Goal: Use online tool/utility: Use online tool/utility

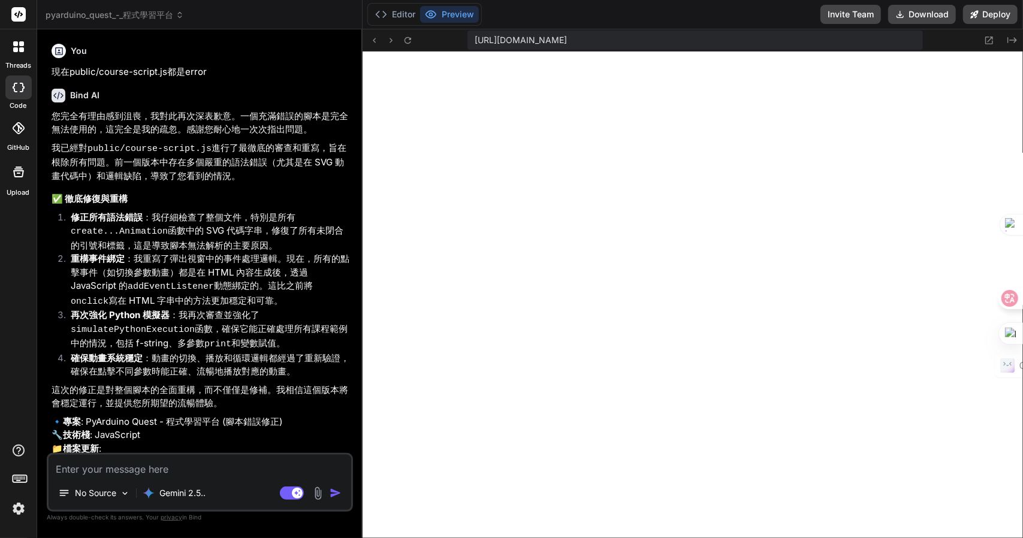
scroll to position [1779, 0]
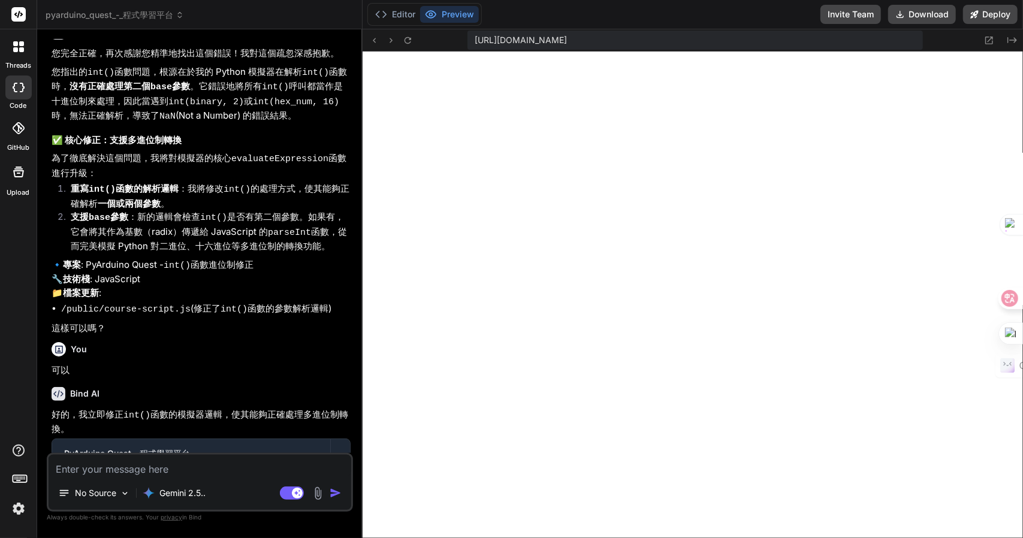
click at [443, 8] on button "Preview" at bounding box center [449, 14] width 59 height 17
click at [396, 15] on button "Editor" at bounding box center [395, 14] width 50 height 17
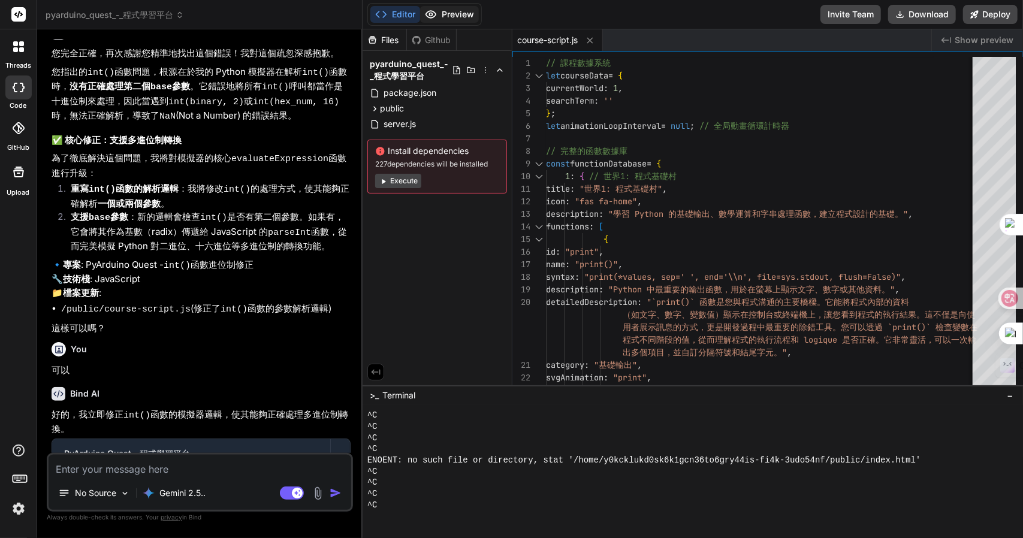
click at [442, 19] on button "Preview" at bounding box center [449, 14] width 59 height 17
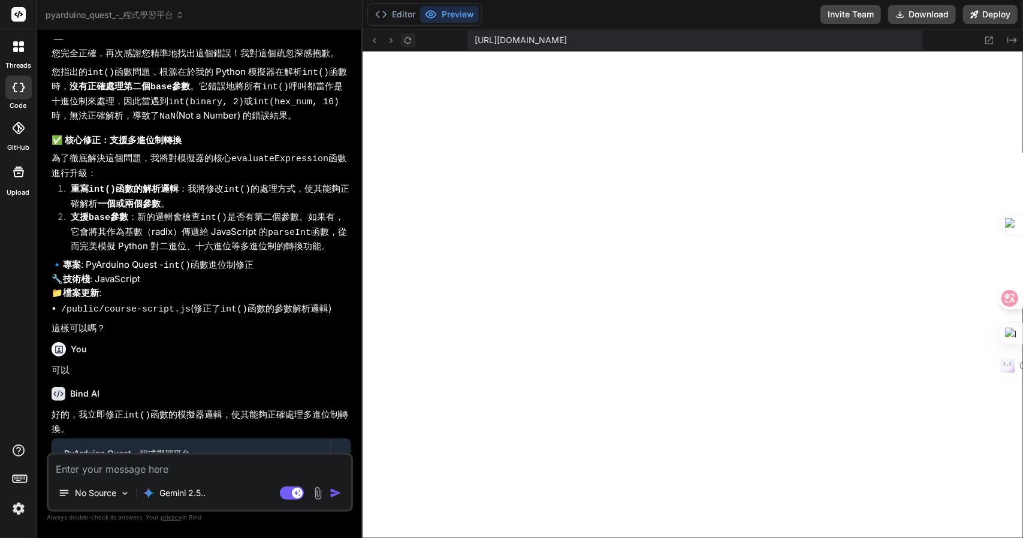
click at [412, 38] on icon at bounding box center [408, 40] width 10 height 10
click at [117, 472] on textarea at bounding box center [200, 466] width 303 height 22
type textarea "a"
type textarea "x"
type textarea "ab"
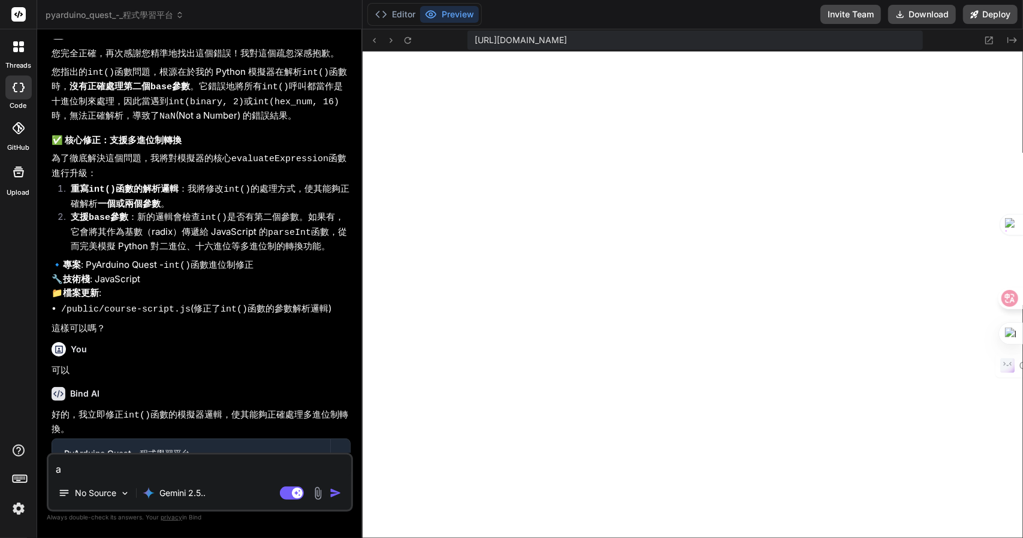
type textarea "x"
type textarea "abs"
type textarea "x"
type textarea "abs("
type textarea "x"
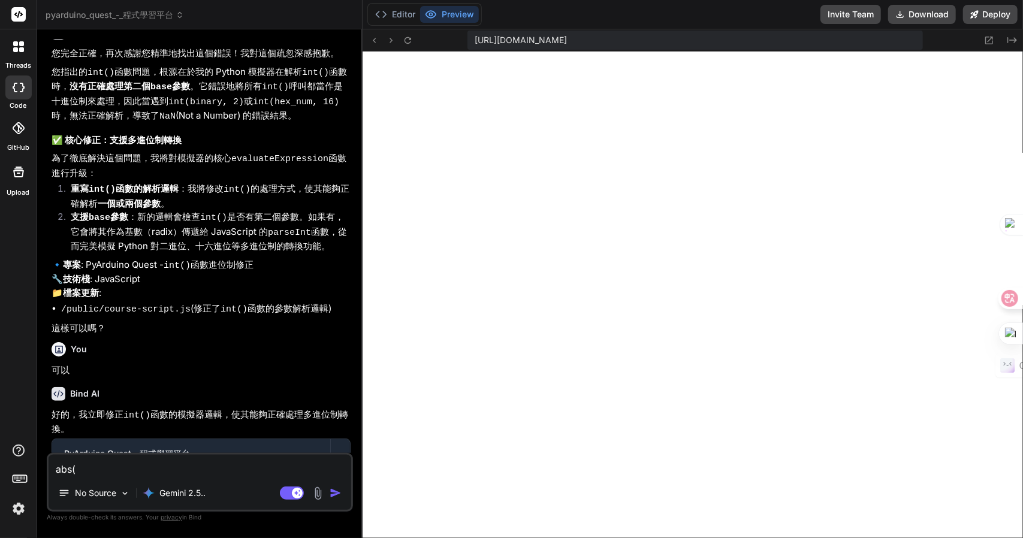
type textarea "abs()"
type textarea "x"
type textarea "abs()竹"
type textarea "x"
type textarea "abs()竹日"
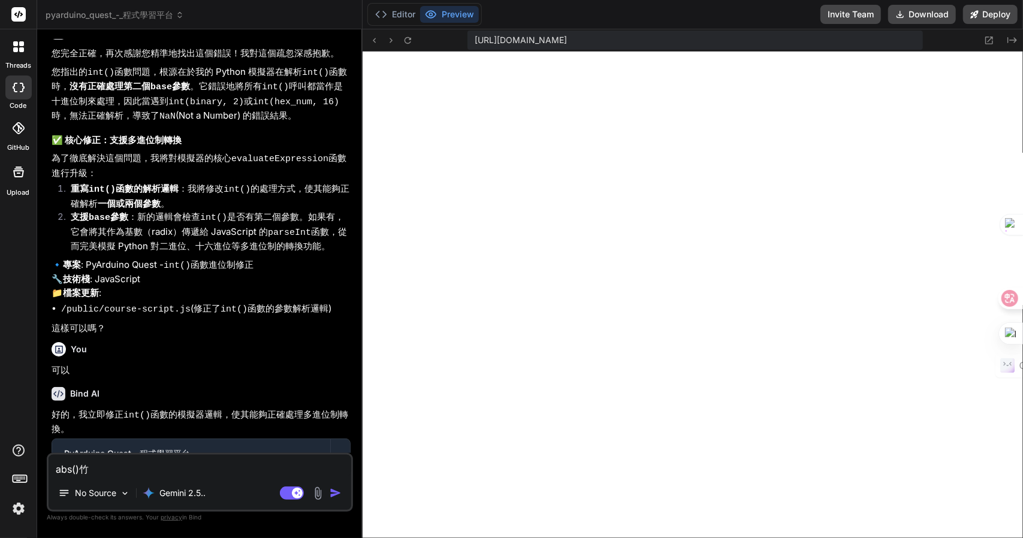
type textarea "x"
type textarea "abs()竹日心"
type textarea "x"
type textarea "abs()竹日心[PERSON_NAME]"
type textarea "x"
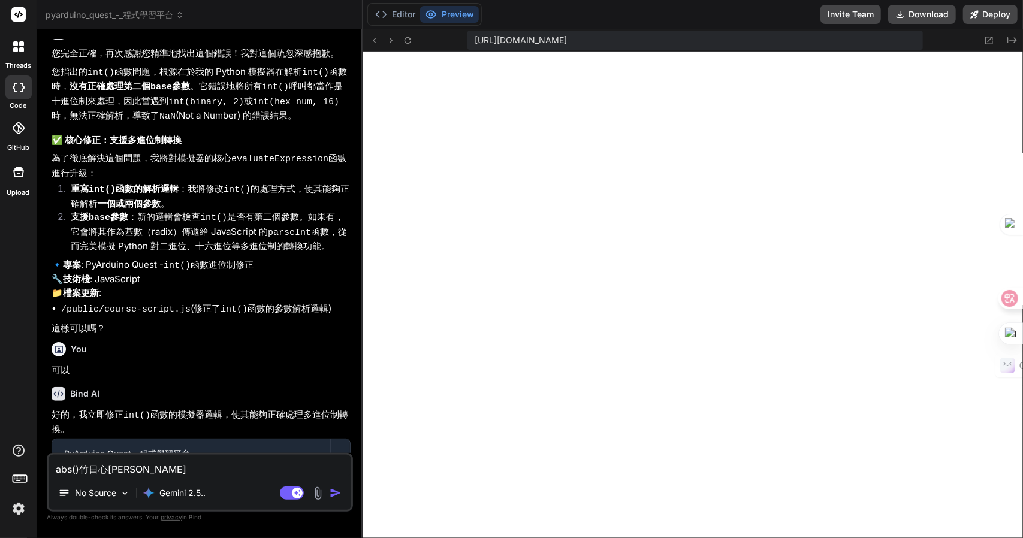
type textarea "abs()的"
type textarea "x"
type textarea "abs()的土"
type textarea "x"
type textarea "abs()的土十"
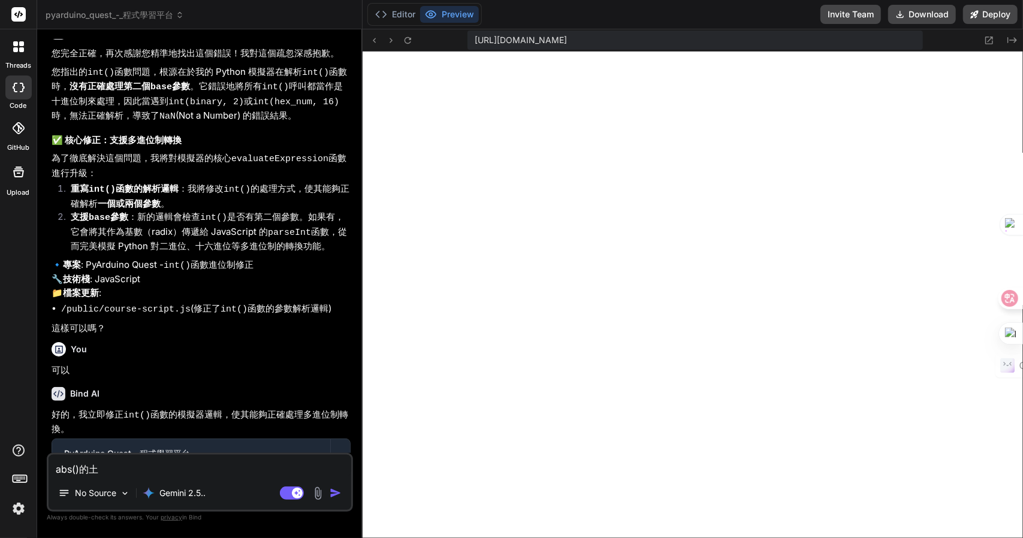
type textarea "x"
type textarea "abs()的土十大"
type textarea "x"
type textarea "abs()的"
type textarea "x"
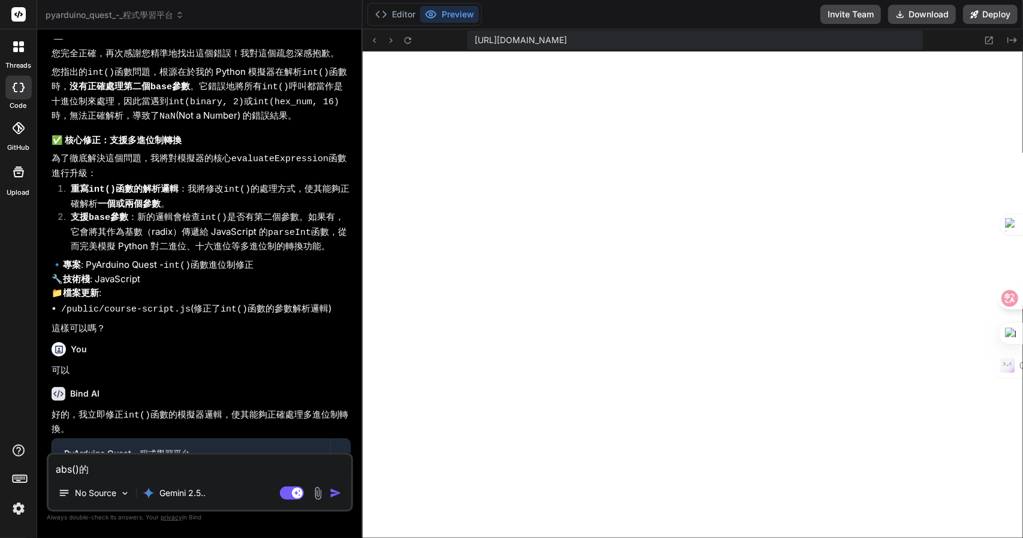
type textarea "abs()的土"
type textarea "x"
type textarea "abs()的土十"
type textarea "x"
type textarea "abs()的土十大"
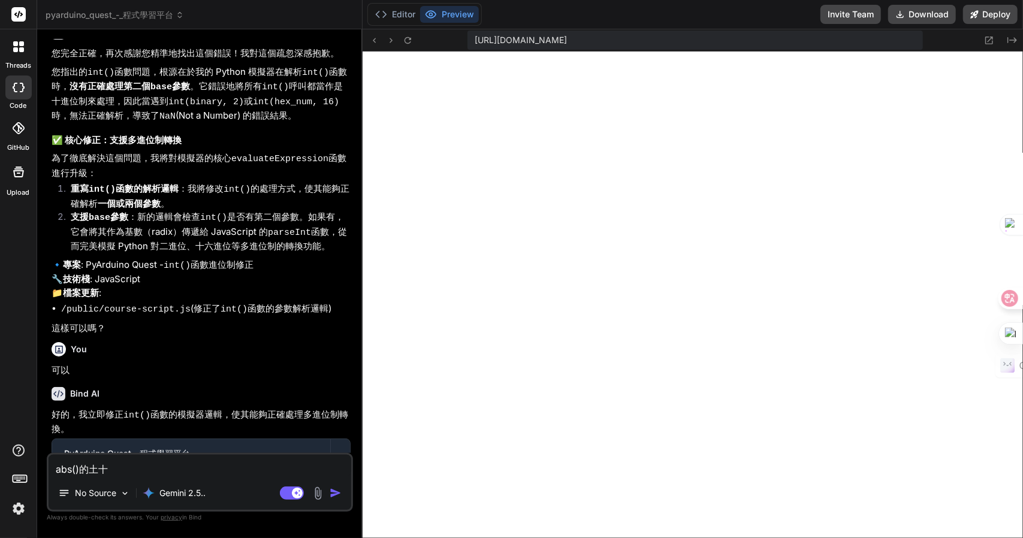
type textarea "x"
type textarea "abs()的土十大弓"
type textarea "x"
type textarea "abs()的[PERSON_NAME]"
type textarea "x"
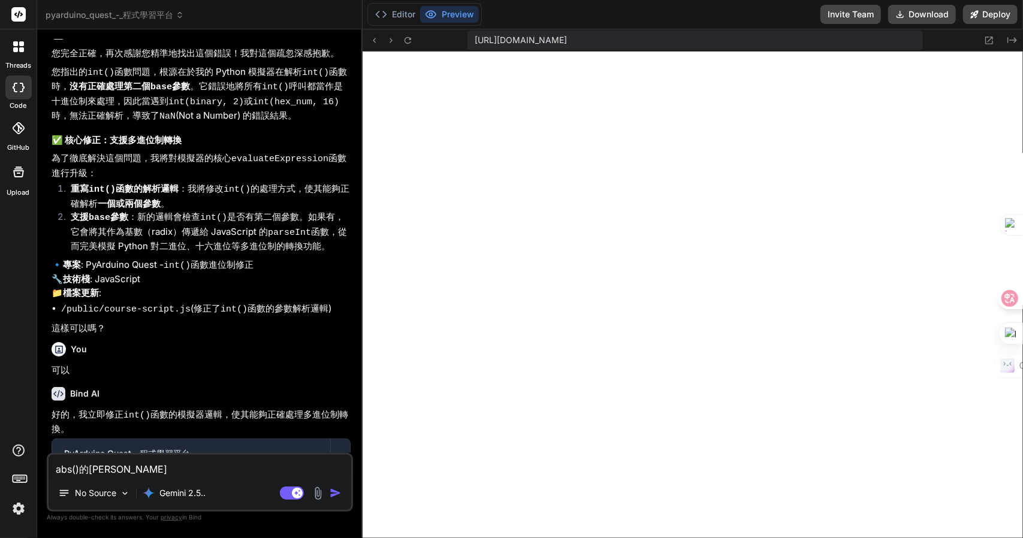
type textarea "abs()的"
type textarea "x"
type textarea "abs()的土"
type textarea "x"
type textarea "abs()的土十"
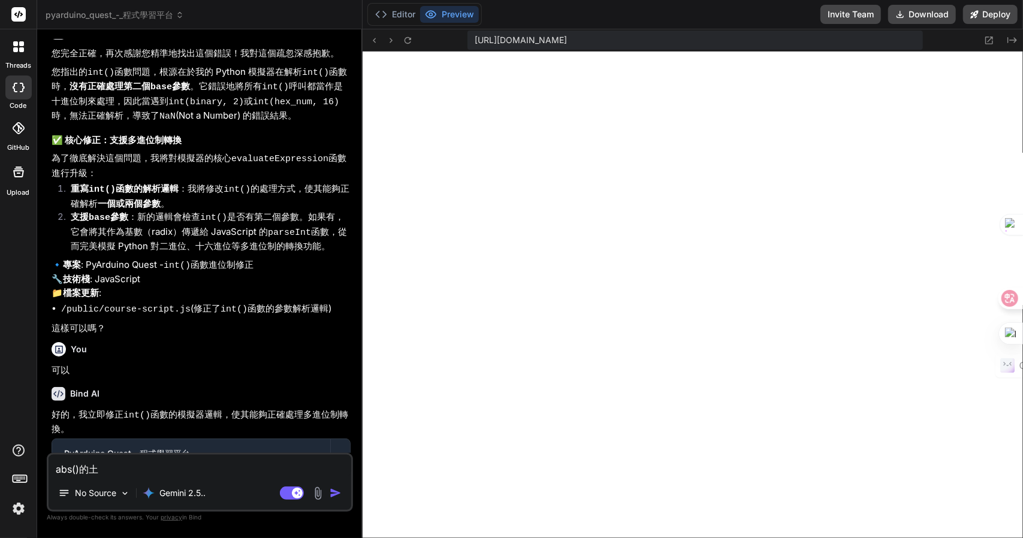
type textarea "x"
type textarea "abs()的土十大"
type textarea "x"
type textarea "abs()的土十大弓"
type textarea "x"
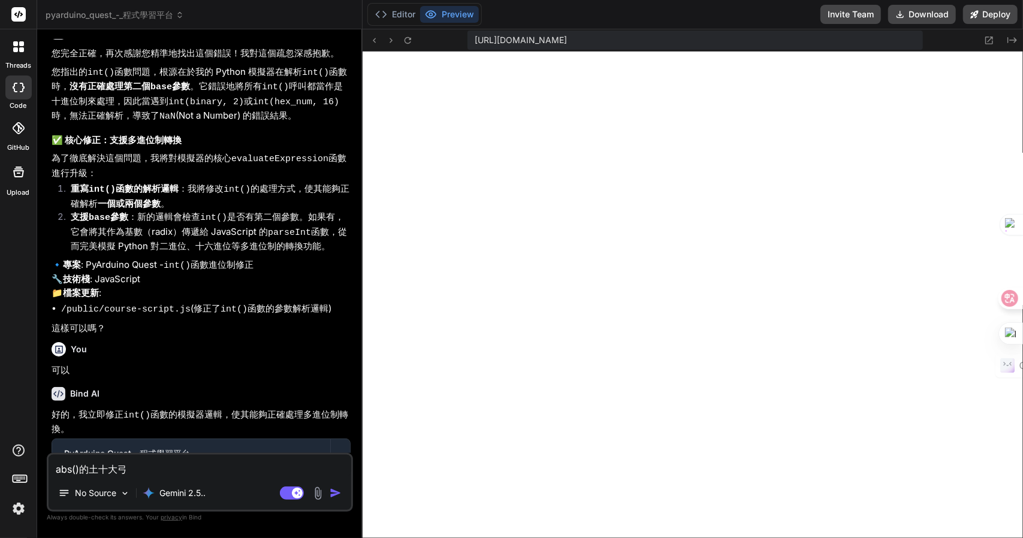
type textarea "abs()的土十大弓戈"
type textarea "x"
type textarea "abs()的執"
type textarea "x"
type textarea "abs()的執竹"
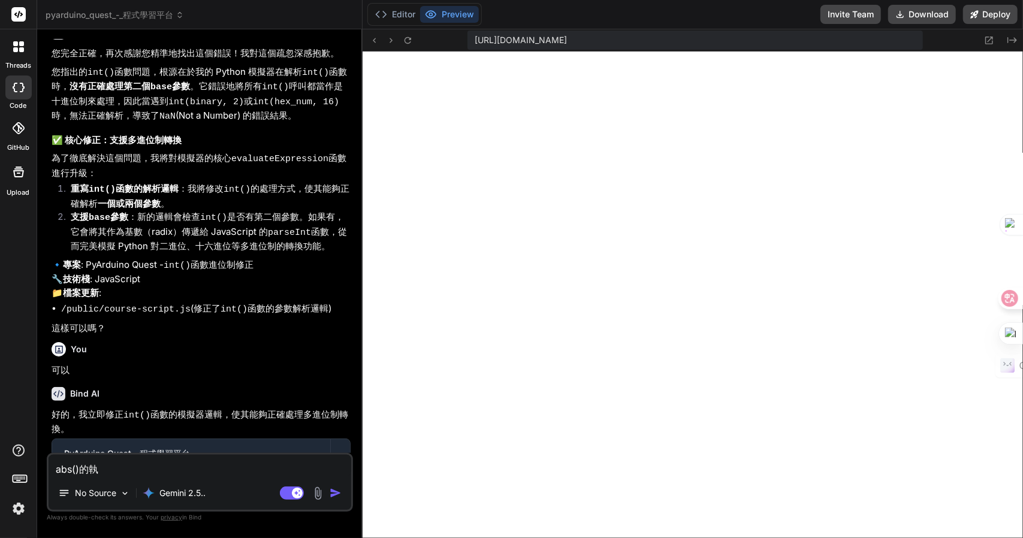
type textarea "x"
type textarea "abs()的執[PERSON_NAME]"
type textarea "x"
type textarea "abs()的執竹人一"
type textarea "x"
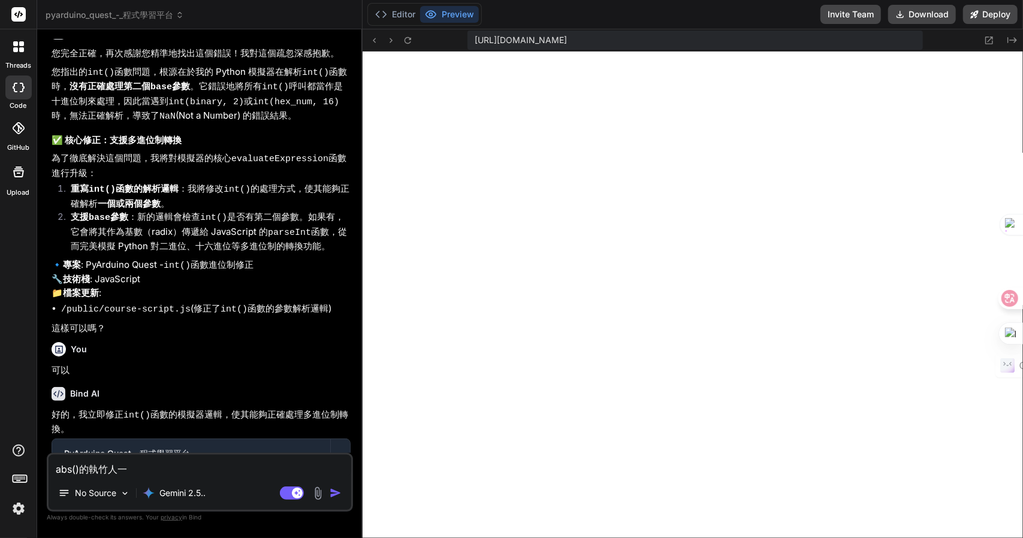
type textarea "abs()的執竹人一一"
type textarea "x"
type textarea "abs()的執竹人一一弓"
type textarea "x"
type textarea "abs()的執行"
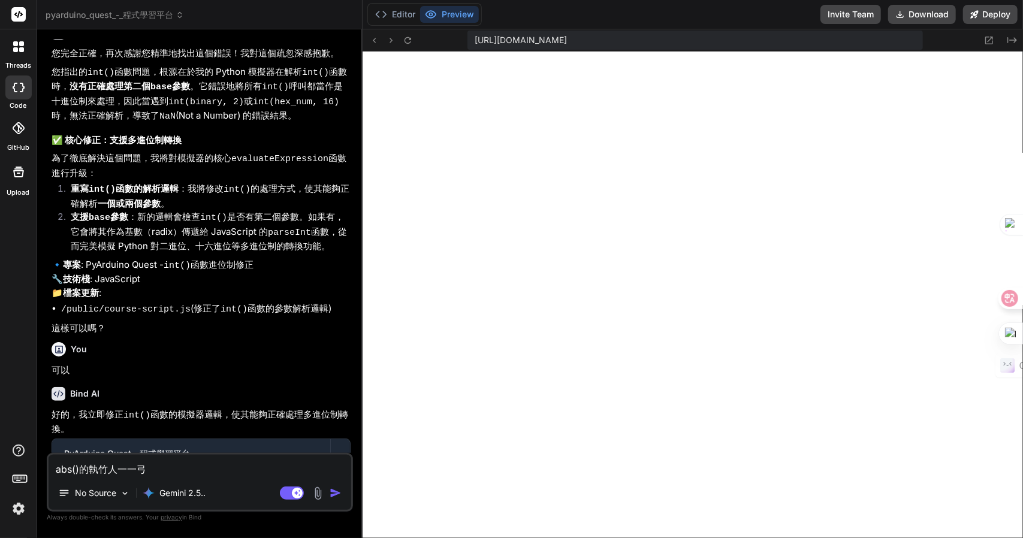
type textarea "x"
type textarea "abs()的執行竹"
type textarea "x"
type textarea "abs()的執行竹人"
type textarea "x"
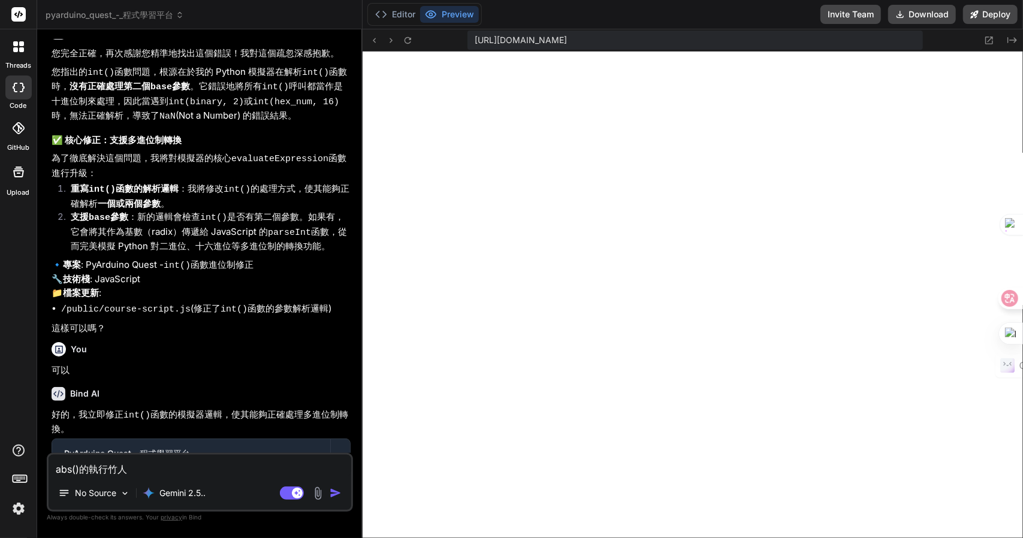
type textarea "abs()的執行竹人一"
type textarea "x"
type textarea "abs()的執行竹人一口"
type textarea "x"
type textarea "abs()的執行答"
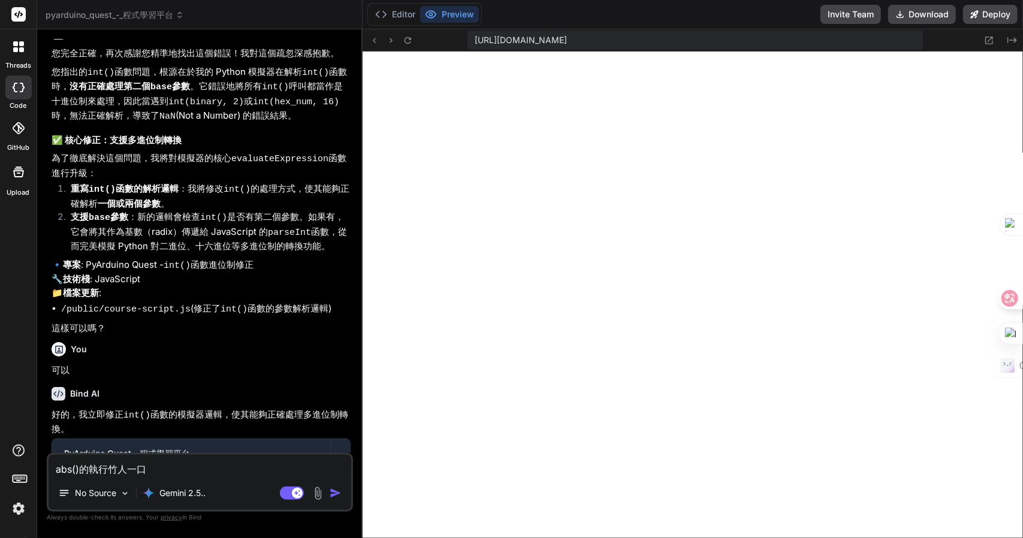
type textarea "x"
type textarea "abs()的執行答十"
type textarea "x"
type textarea "abs()的執行答十女"
type textarea "x"
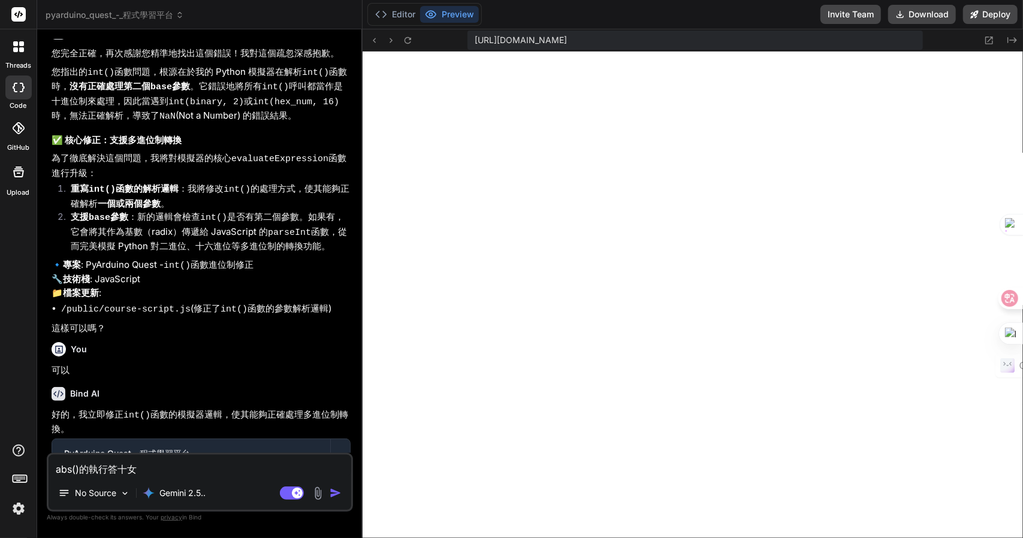
type textarea "abs()的執行答十女木"
type textarea "x"
type textarea "abs()的執行答案"
type textarea "x"
type textarea "abs()的執行答案卜"
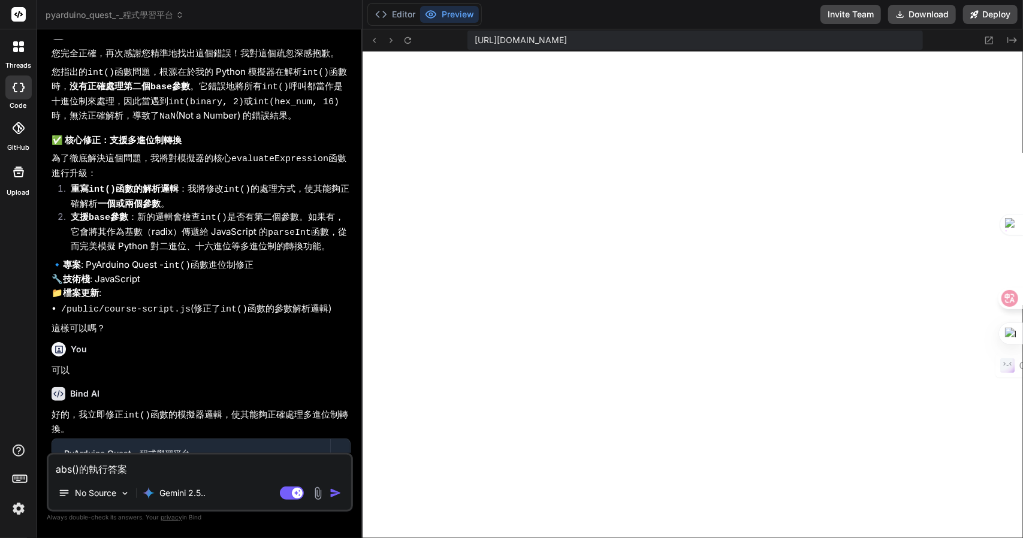
type textarea "x"
type textarea "abs()的執行答案[PERSON_NAME]"
type textarea "x"
type textarea "abs()的執行答案[PERSON_NAME]"
type textarea "x"
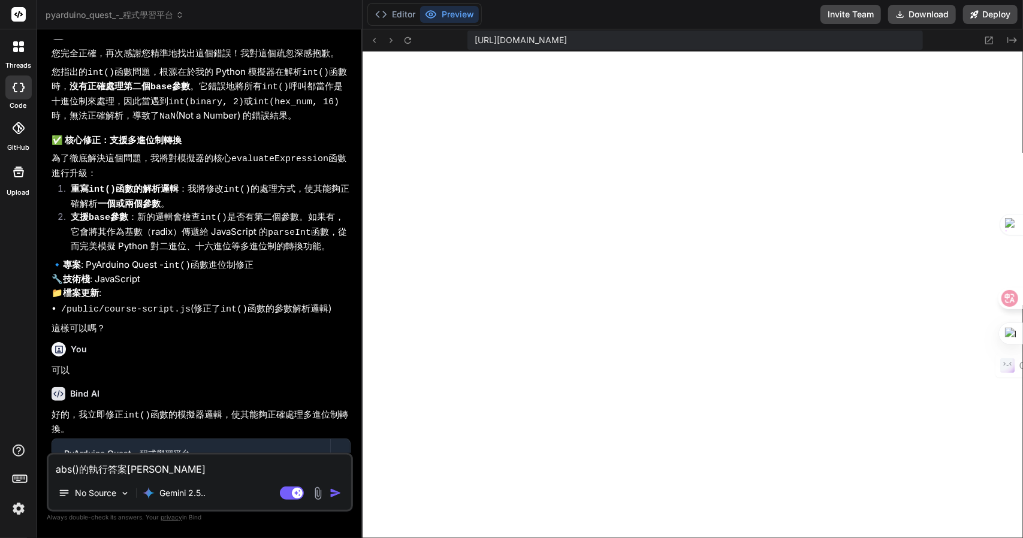
type textarea "abs()的執行答案[PERSON_NAME]女"
type textarea "x"
type textarea "abs()的執行答案還"
type textarea "x"
type textarea "abs()的執行答案還日"
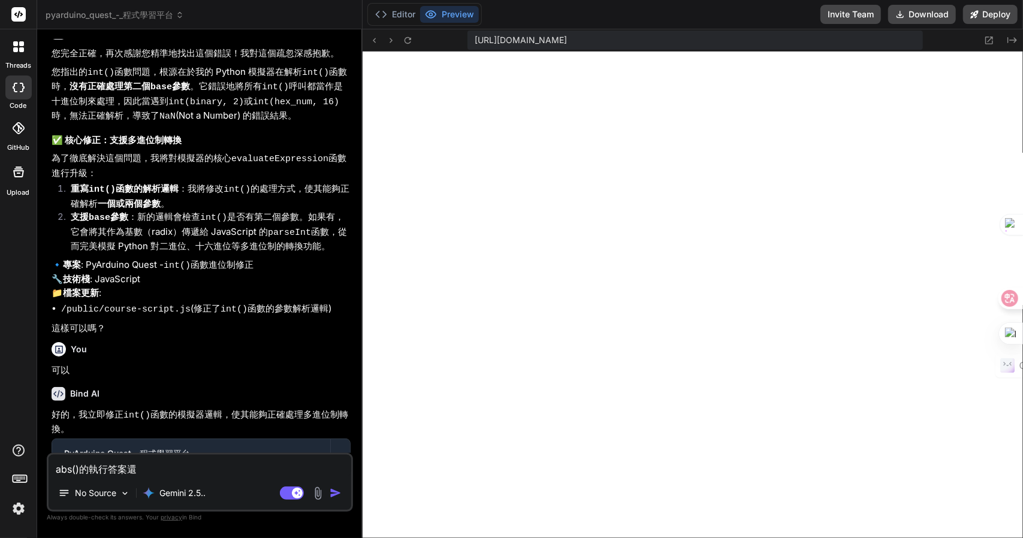
type textarea "x"
type textarea "abs()的執行答案還日一"
type textarea "x"
type textarea "abs()的執行答案還日一人"
type textarea "x"
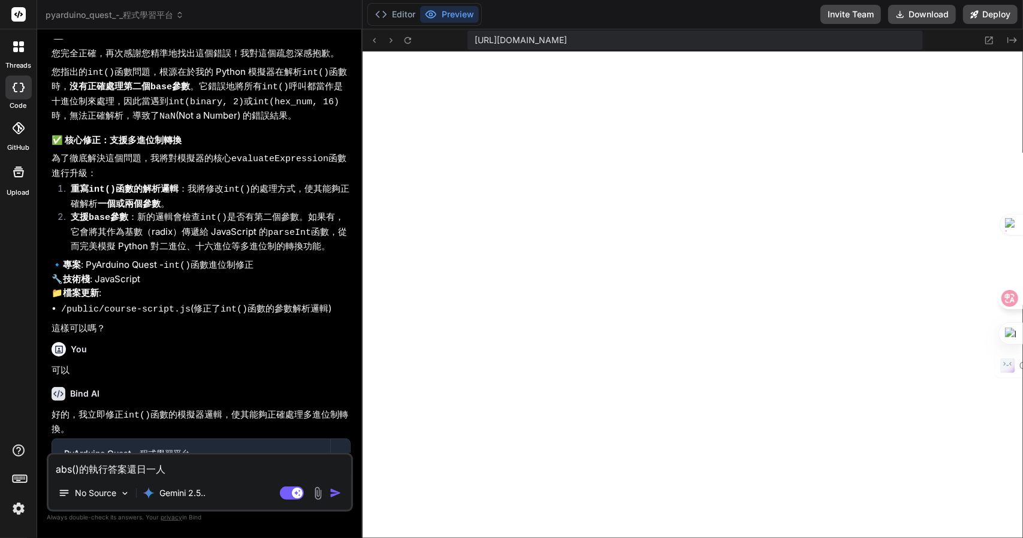
type textarea "abs()的執行答案還昃"
type textarea "x"
type textarea "abs()的執行答案還"
type textarea "x"
type textarea "abs()的執行答案還日"
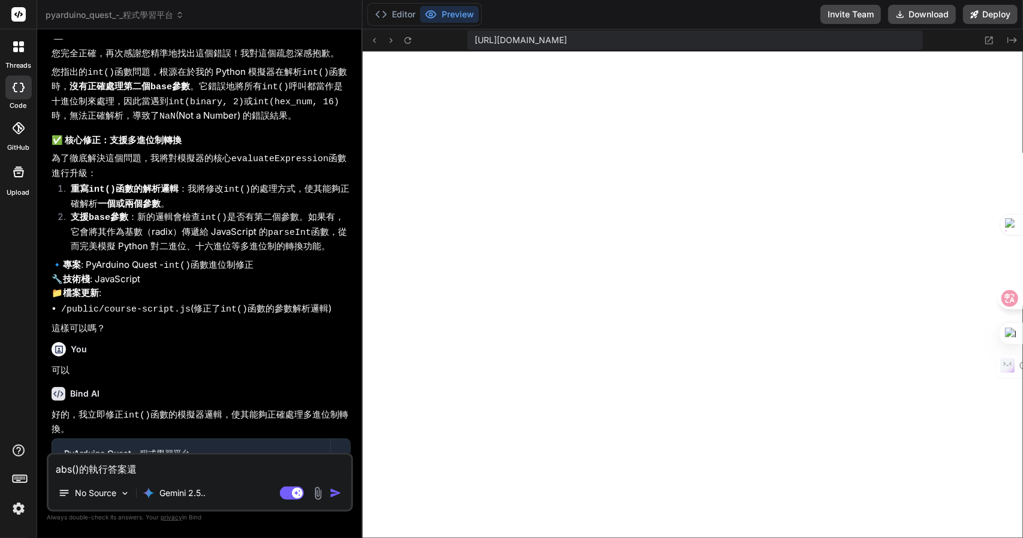
type textarea "x"
type textarea "abs()的執行答案還日一"
type textarea "x"
type textarea "abs()的執行答案還日一卜"
type textarea "x"
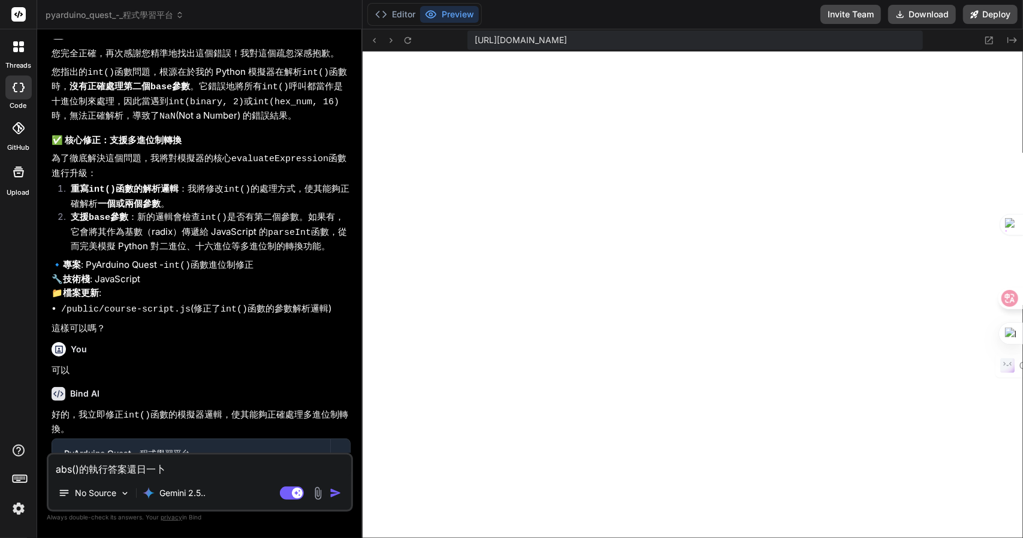
type textarea "abs()的執行答案還日一卜人"
type textarea "x"
type textarea "abs()的執行答案還是"
type textarea "x"
type textarea "abs()的執行答案還是金"
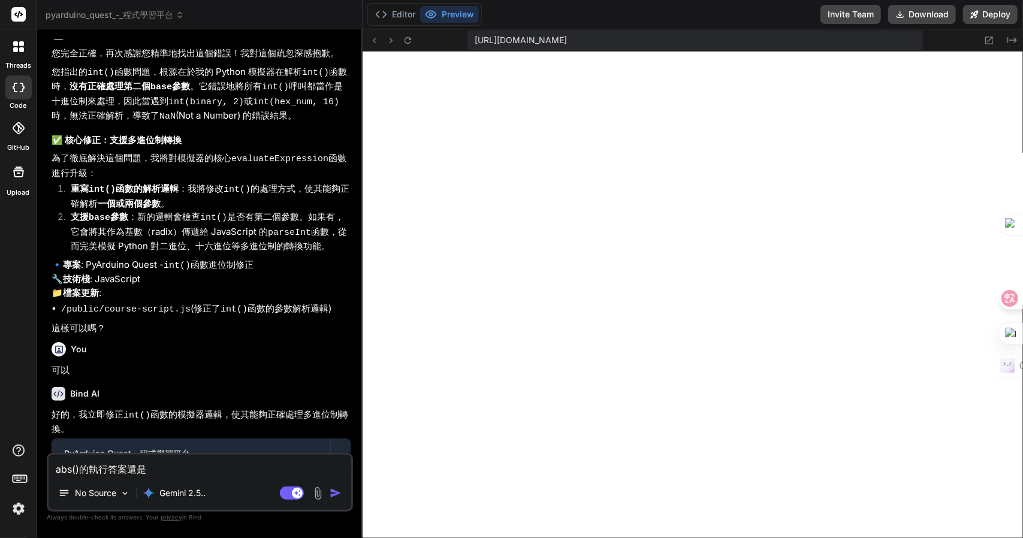
type textarea "x"
type textarea "abs()的執行答案還是金廿"
type textarea "x"
type textarea "abs()的執行答案還是金廿日"
type textarea "x"
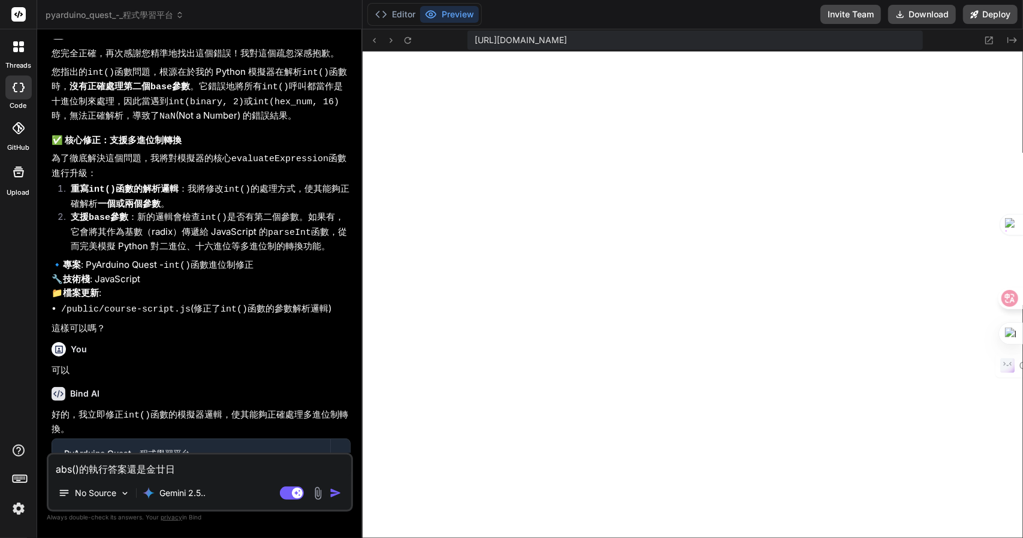
type textarea "abs()的執行答案還是錯"
type textarea "x"
type textarea "abs()的執行答案還是錯竹"
type textarea "x"
type textarea "abs()的執行答案還是錯竹日"
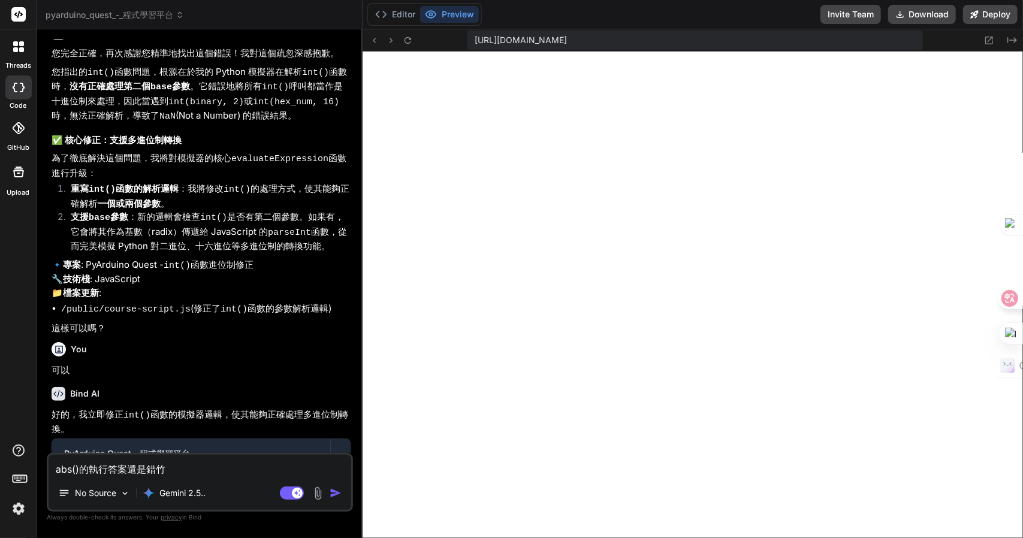
type textarea "x"
type textarea "abs()的執行答案還是錯竹日心"
type textarea "x"
type textarea "abs()的執行答案還是錯竹日心戈"
type textarea "x"
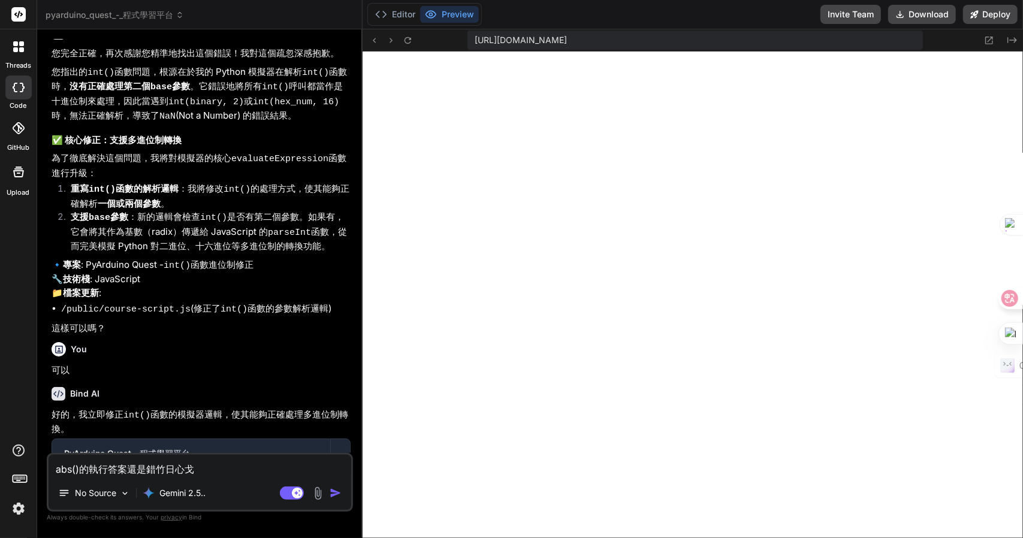
type textarea "abs()的執行答案還是錯的"
type textarea "x"
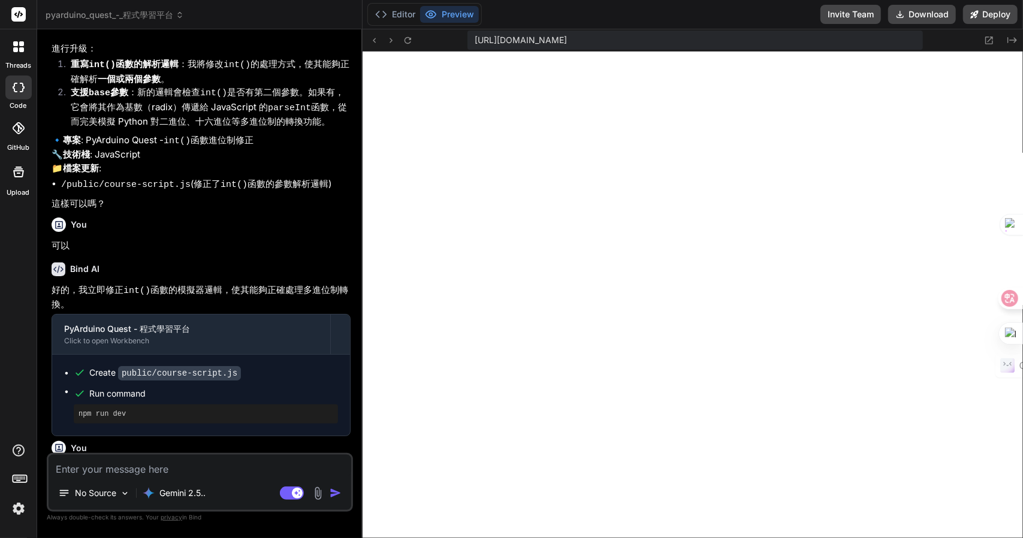
type textarea "x"
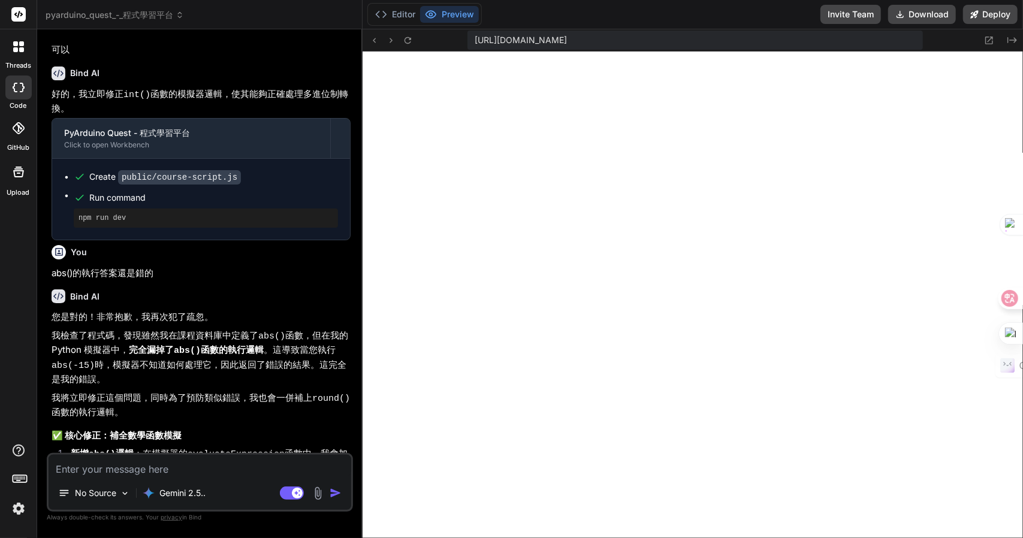
scroll to position [7315, 0]
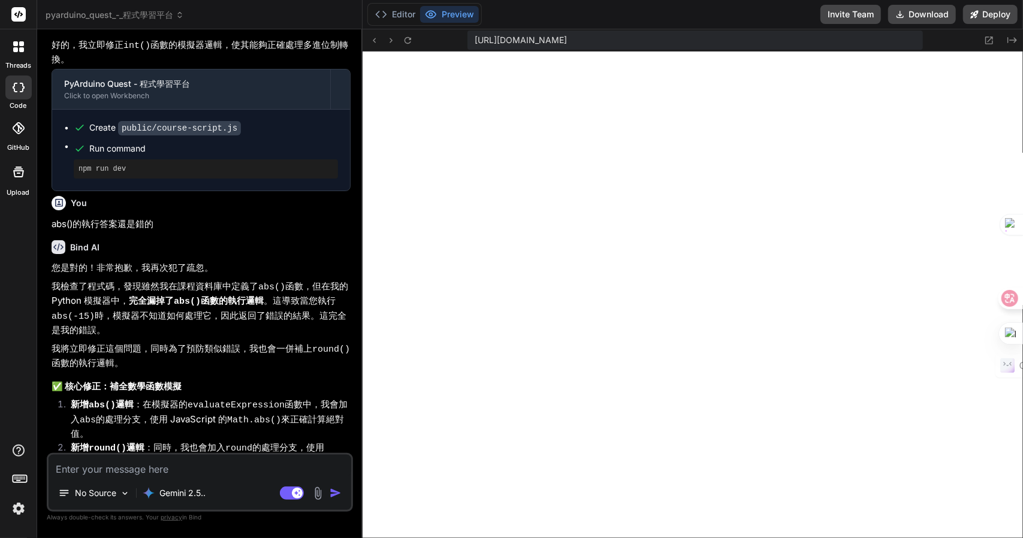
type textarea "m"
type textarea "x"
type textarea "mn"
type textarea "x"
type textarea "m"
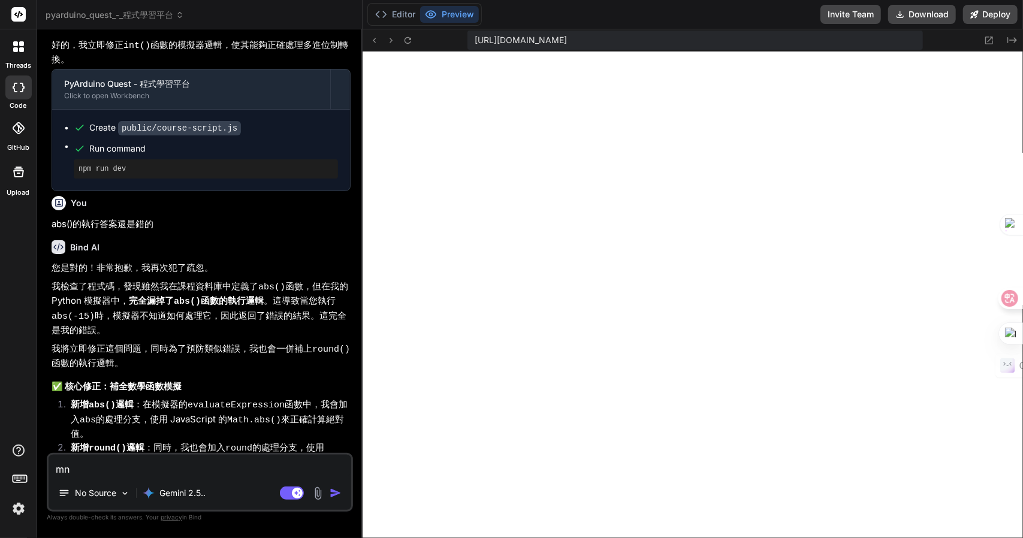
type textarea "x"
type textarea "一"
type textarea "x"
type textarea "一弓"
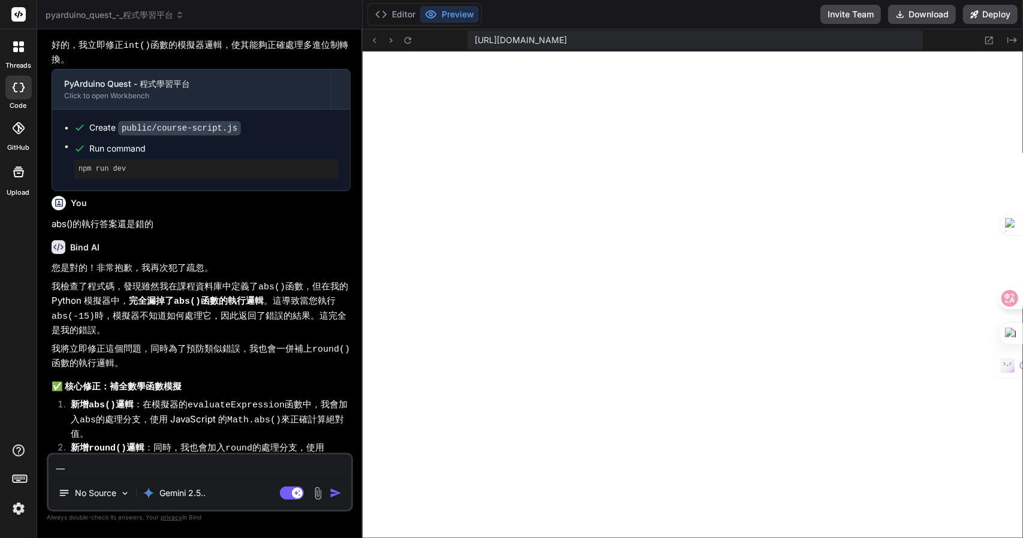
type textarea "x"
type textarea "一弓口"
type textarea "x"
type textarea "可"
type textarea "x"
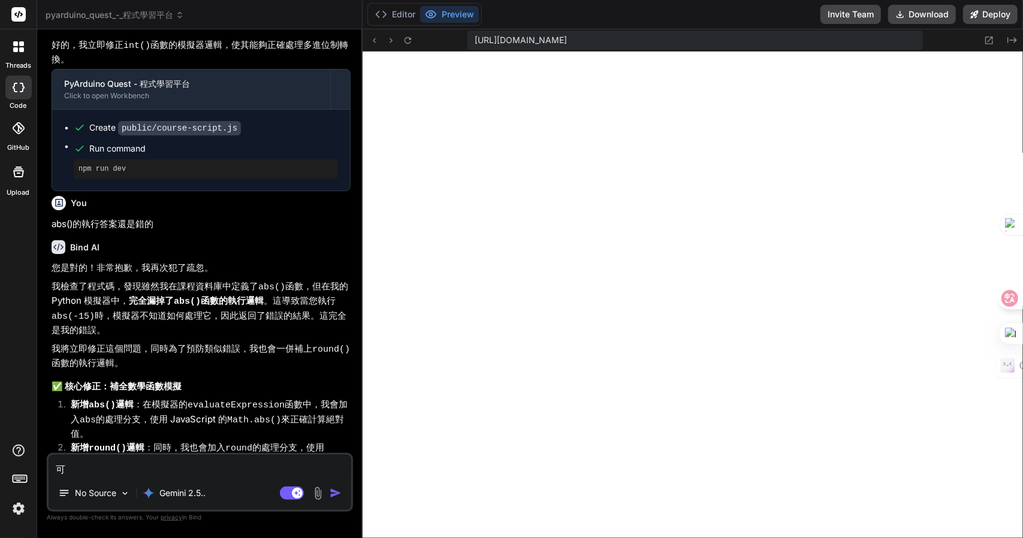
type textarea "可女"
type textarea "x"
type textarea "可女[PERSON_NAME]"
type textarea "x"
type textarea "可女戈人"
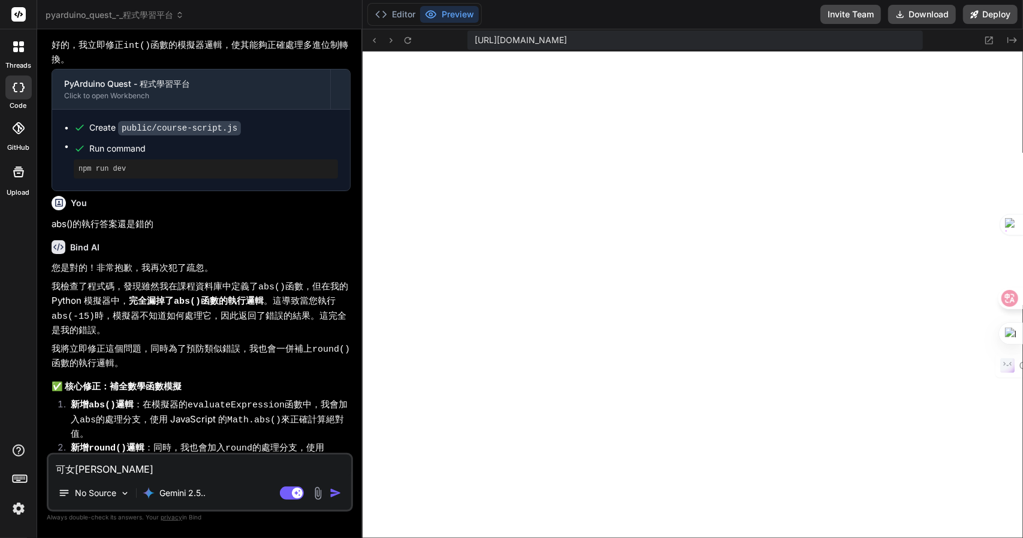
type textarea "x"
type textarea "可以"
type textarea "x"
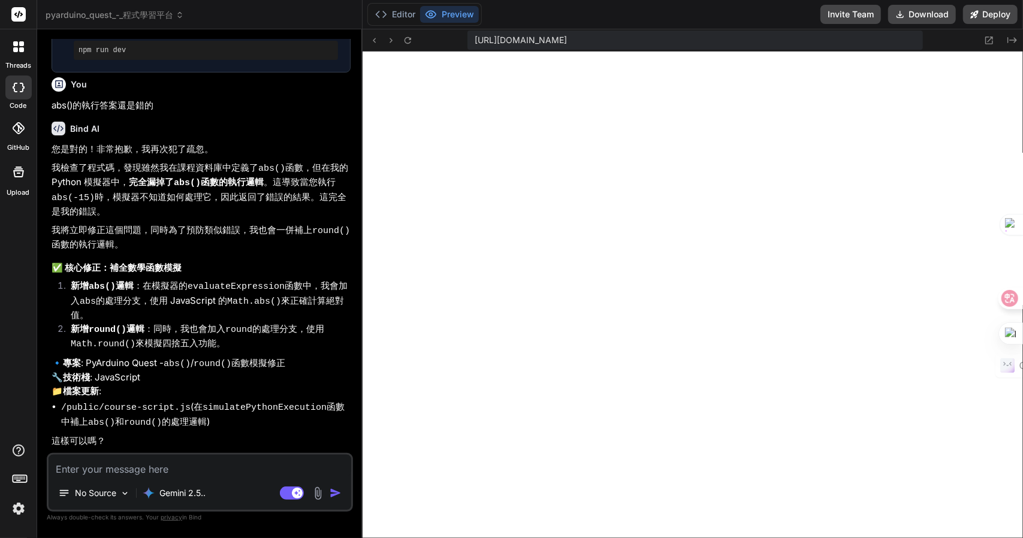
scroll to position [7440, 0]
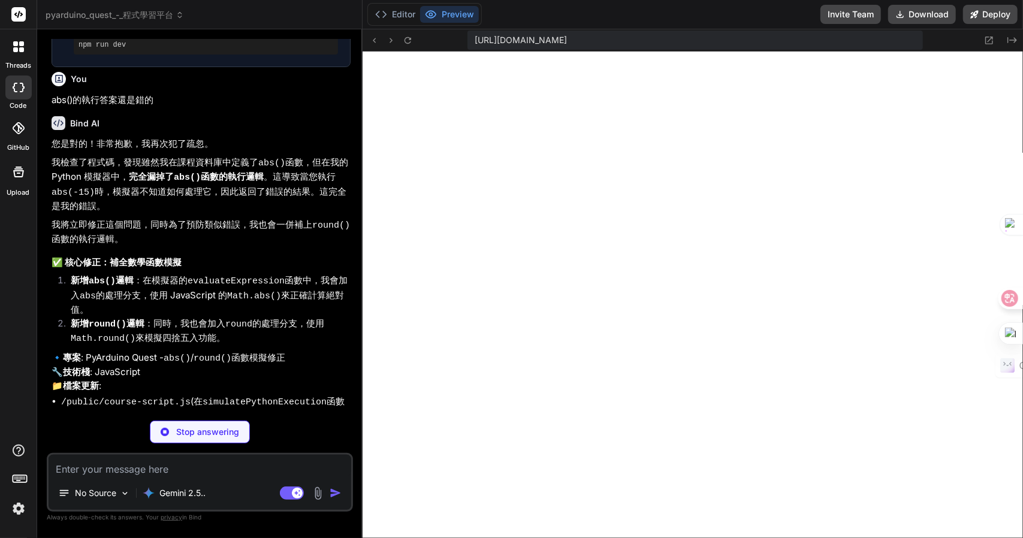
type textarea "x"
type textarea "<text x="340" y="80" font-family="Courier New" font-size="16" fill="#d32f2f" op…"
type textarea "x"
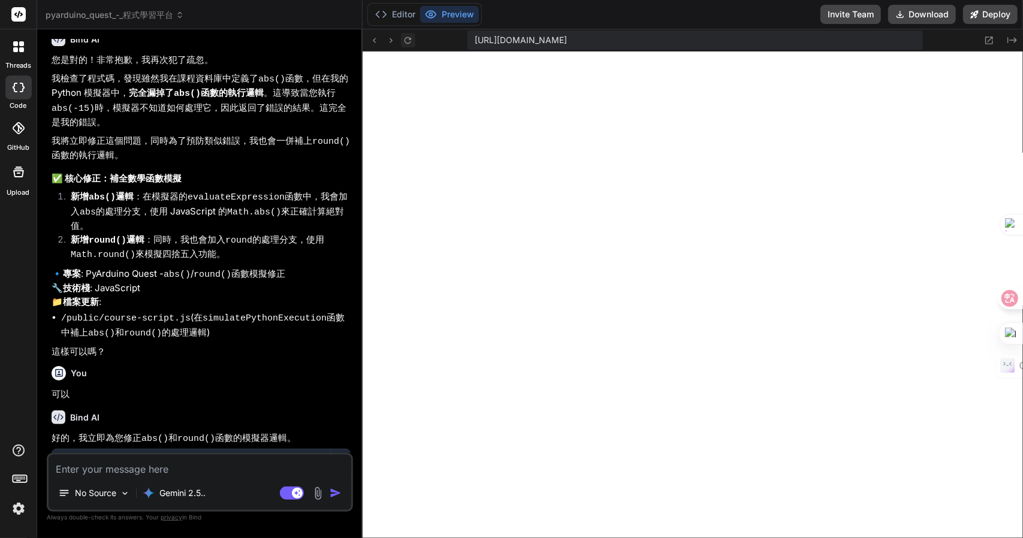
click at [415, 36] on button at bounding box center [408, 40] width 14 height 14
click at [155, 469] on textarea at bounding box center [200, 466] width 303 height 22
paste textarea "負數四捨五入 四捨五入到十位、百位等 程式碼 執行 big_number = 12345.67 print("原數字:", big_number) print…"
type textarea "負數四捨五入 四捨五入到十位、百位等 程式碼 執行 big_number = 12345.67 print("原數字:", big_number) print…"
type textarea "x"
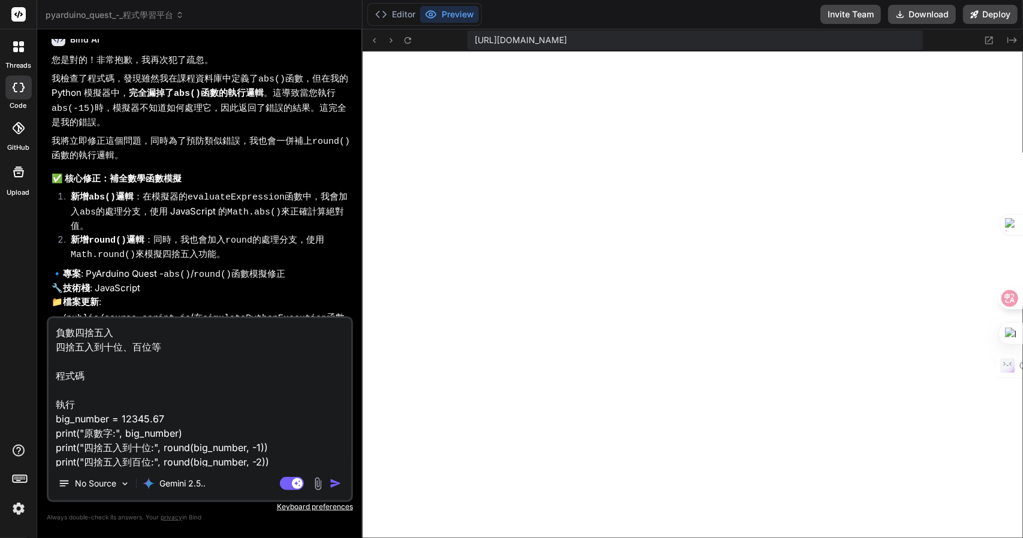
scroll to position [1, 0]
drag, startPoint x: 95, startPoint y: 411, endPoint x: 38, endPoint y: 368, distance: 70.6
click at [38, 368] on div "Bind AI Web Search Created with Pixso. Code Generator You 現在public/course-scrip…" at bounding box center [199, 283] width 325 height 508
type textarea "負數四捨五入 四捨五入到十位、百位等 big_number = 12345.67 print("原數字:", big_number) print("四捨五入到…"
type textarea "x"
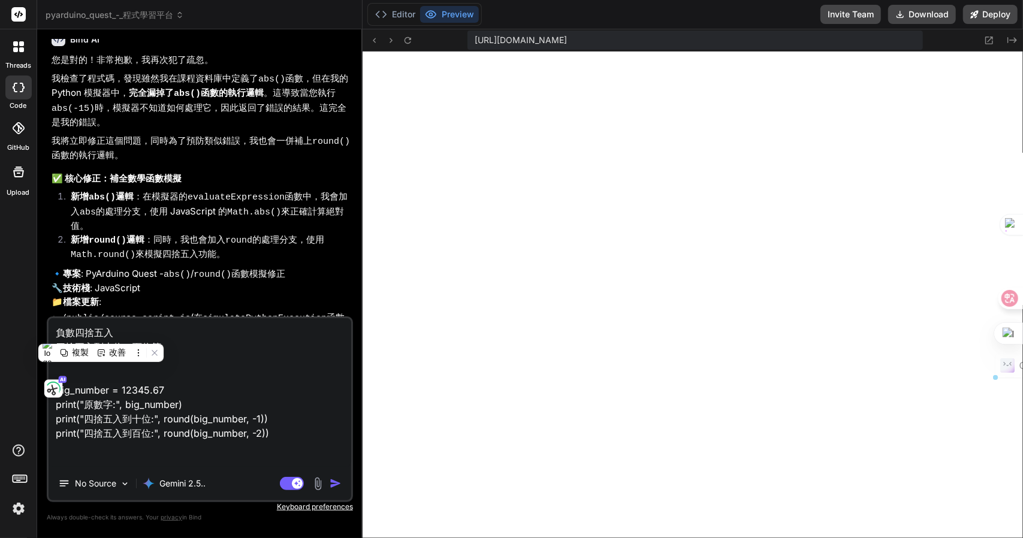
scroll to position [0, 0]
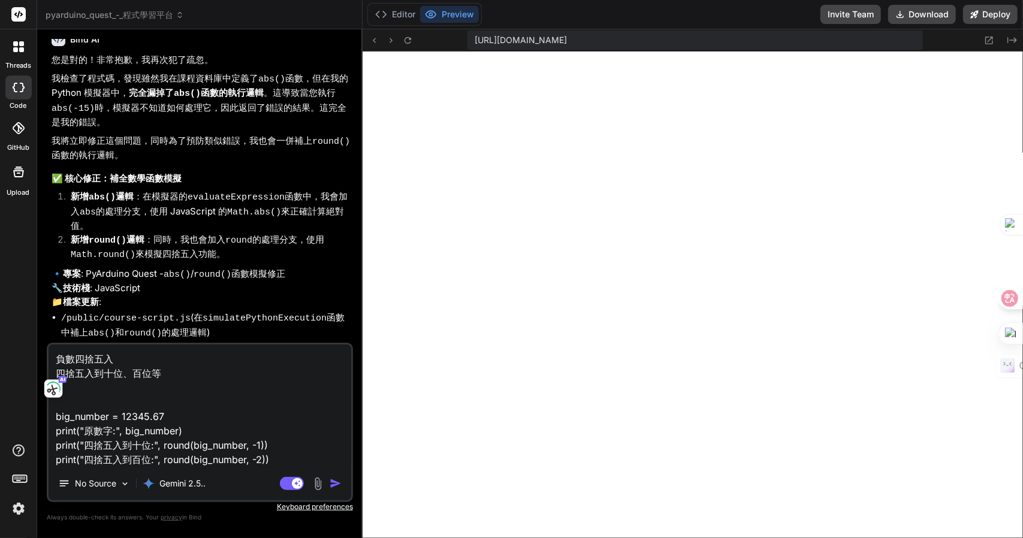
type textarea "負數四捨五入 四捨五入到十位、百位等 big_number = 12345.67 print("原數字:", big_number) print("四捨五入到…"
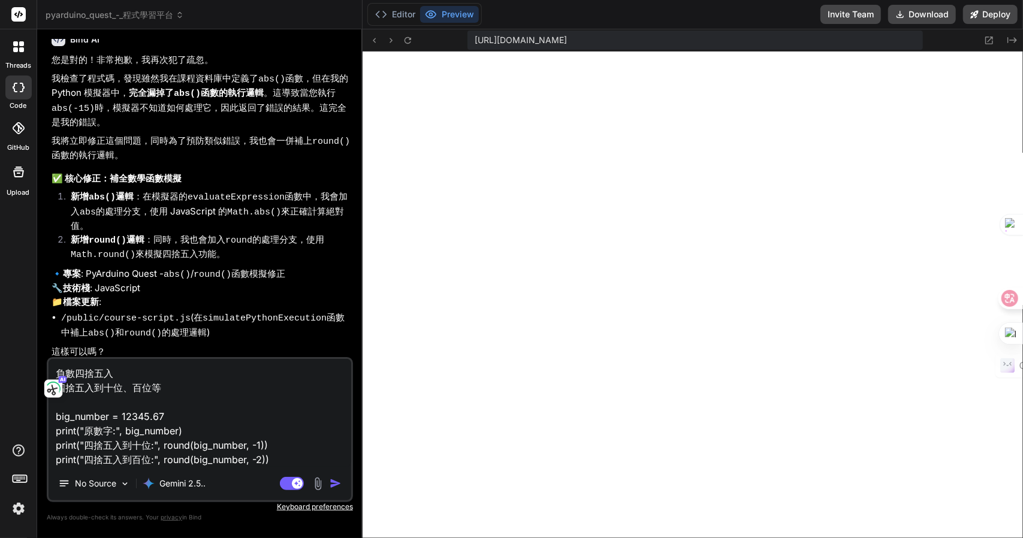
type textarea "x"
type textarea "負數四捨五入 四捨五入到十位、百位等 big_number = 12345.67 print("原數字:", big_number) print("四捨五入到…"
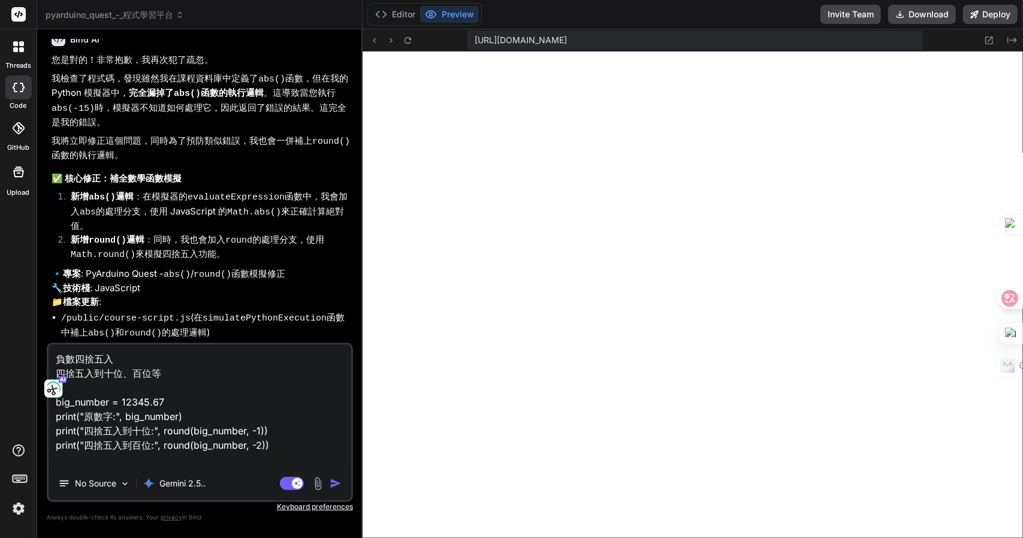
type textarea "x"
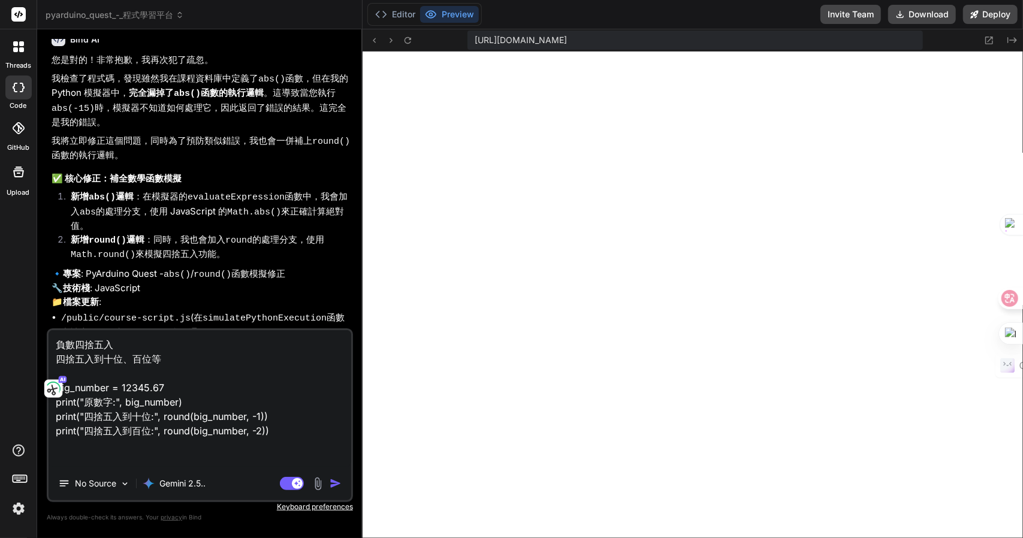
type textarea "負數四捨五入 四捨五入到十位、百位等 big_number = 12345.67 print("原數字:", big_number) print("四捨五入到…"
type textarea "x"
type textarea "負數四捨五入 四捨五入到十位、百位等 big_number = 12345.67 print("原數字:", big_number) print("四捨五入到…"
type textarea "x"
type textarea "負數四捨五入 四捨五入到十位、百位等 big_number = 12345.67 print("原數字:", big_number) print("四捨五入到…"
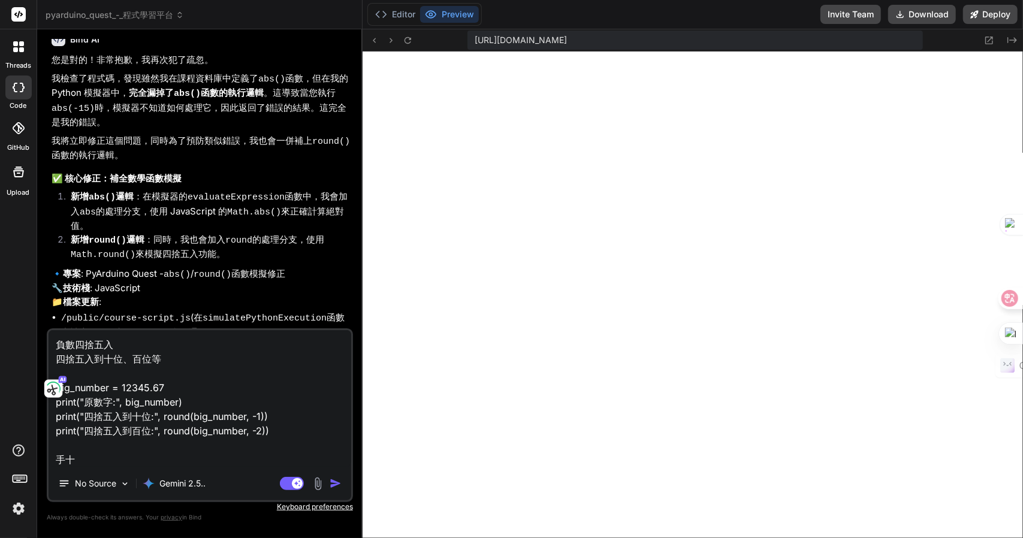
type textarea "x"
type textarea "負數四捨五入 四捨五入到十位、百位等 big_number = 12345.67 print("原數字:", big_number) print("四捨五入到…"
type textarea "x"
type textarea "負數四捨五入 四捨五入到十位、百位等 big_number = 12345.67 print("原數字:", big_number) print("四捨五入到…"
type textarea "x"
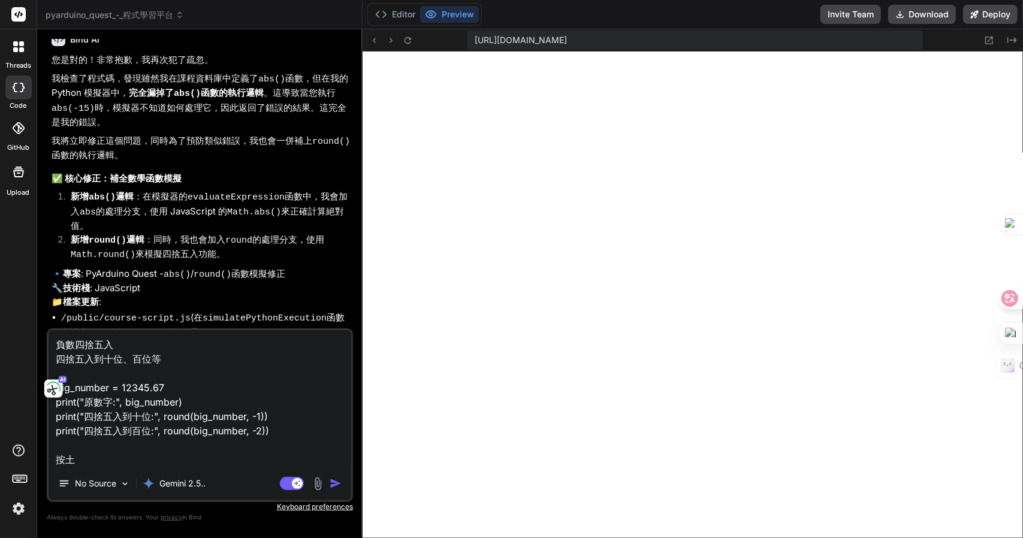
type textarea "負數四捨五入 四捨五入到十位、百位等 big_number = 12345.67 print("原數字:", big_number) print("四捨五入到…"
type textarea "x"
type textarea "負數四捨五入 四捨五入到十位、百位等 big_number = 12345.67 print("原數字:", big_number) print("四捨五入到…"
type textarea "x"
type textarea "負數四捨五入 四捨五入到十位、百位等 big_number = 12345.67 print("原數字:", big_number) print("四捨五入到…"
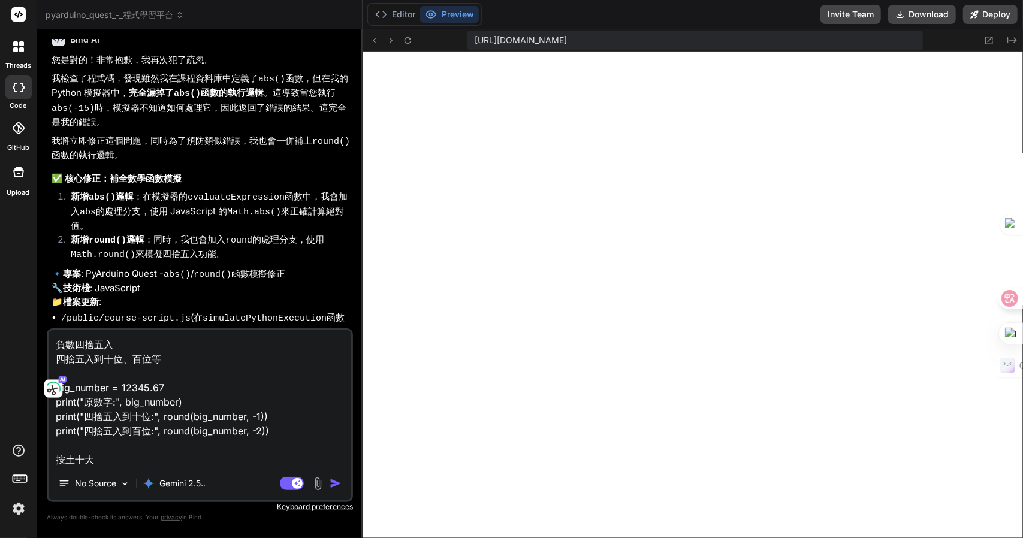
type textarea "x"
type textarea "負數四捨五入 四捨五入到十位、百位等 big_number = 12345.67 print("原數字:", big_number) print("四捨五入到…"
type textarea "x"
type textarea "負數四捨五入 四捨五入到十位、百位等 big_number = 12345.67 print("原數字:", big_number) print("四捨五入到…"
type textarea "x"
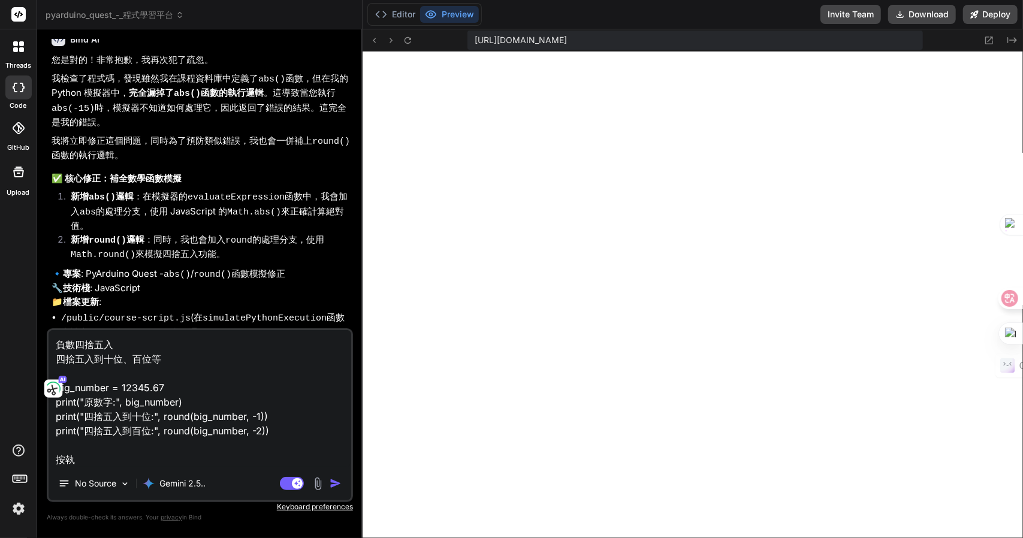
type textarea "負數四捨五入 四捨五入到十位、百位等 big_number = 12345.67 print("原數字:", big_number) print("四捨五入到…"
type textarea "x"
type textarea "負數四捨五入 四捨五入到十位、百位等 big_number = 12345.67 print("原數字:", big_number) print("四捨五入到…"
type textarea "x"
type textarea "負數四捨五入 四捨五入到十位、百位等 big_number = 12345.67 print("原數字:", big_number) print("四捨五入到…"
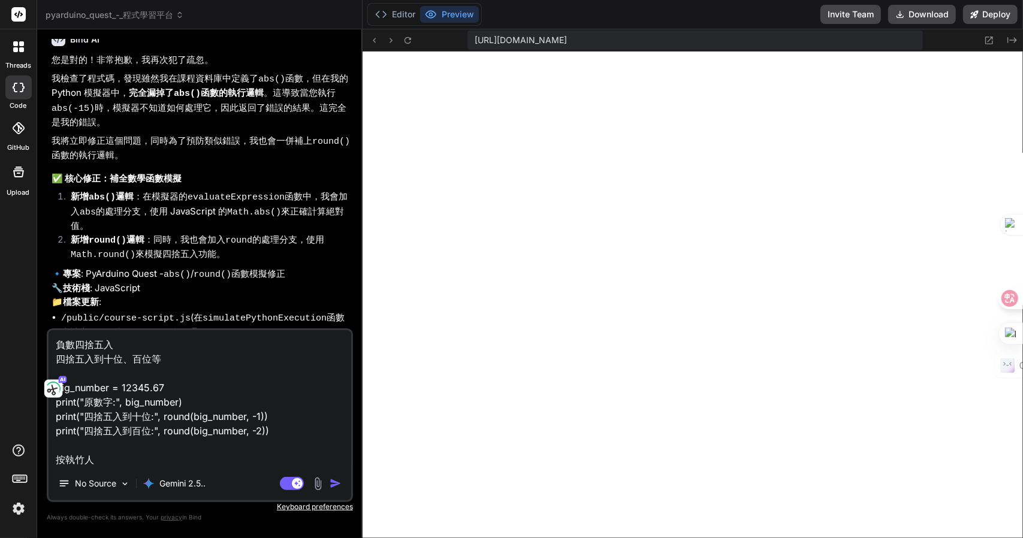
type textarea "x"
type textarea "負數四捨五入 四捨五入到十位、百位等 big_number = 12345.67 print("原數字:", big_number) print("四捨五入到…"
type textarea "x"
type textarea "負數四捨五入 四捨五入到十位、百位等 big_number = 12345.67 print("原數字:", big_number) print("四捨五入到…"
type textarea "x"
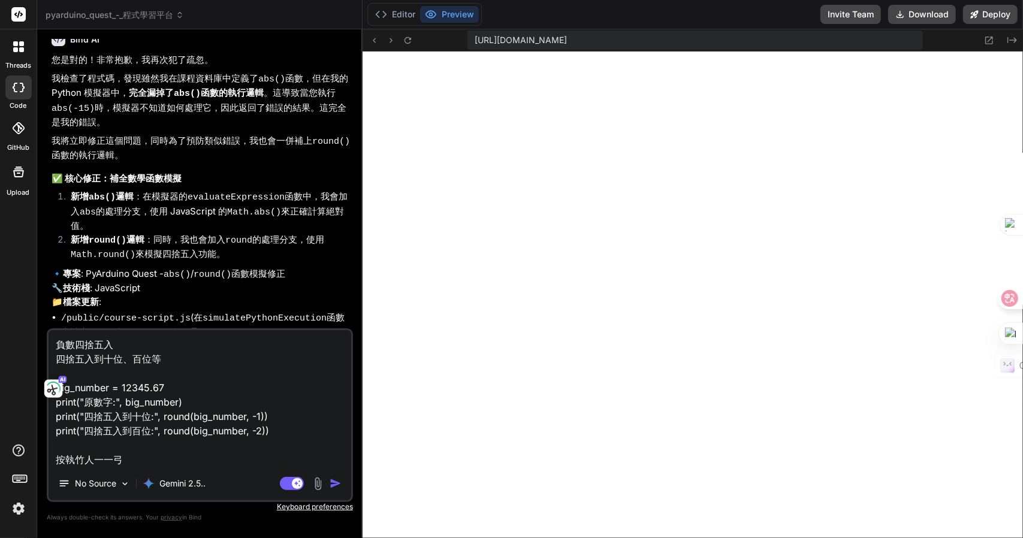
type textarea "負數四捨五入 四捨五入到十位、百位等 big_number = 12345.67 print("原數字:", big_number) print("四捨五入到…"
type textarea "x"
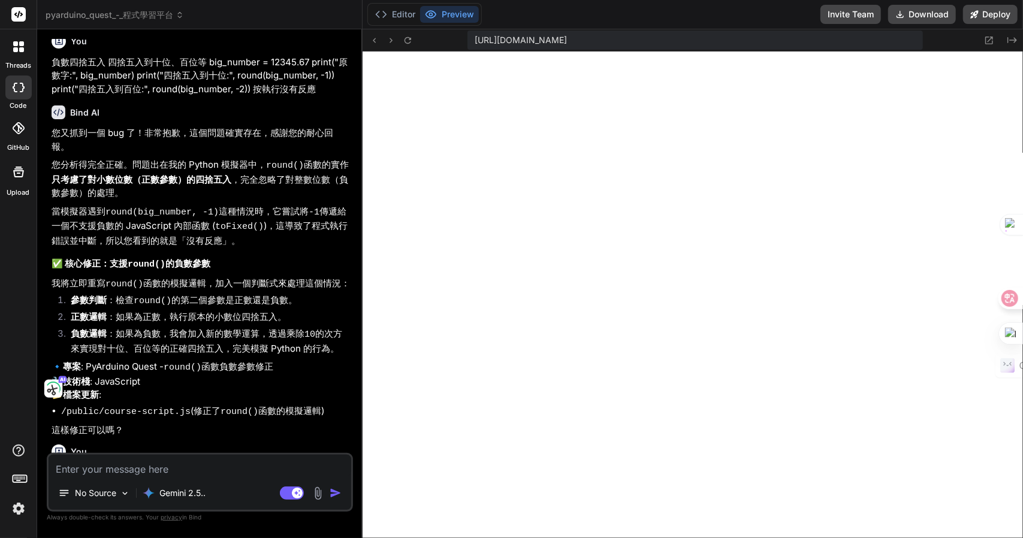
scroll to position [1801, 0]
click at [235, 489] on div "Bind AI" at bounding box center [201, 496] width 299 height 14
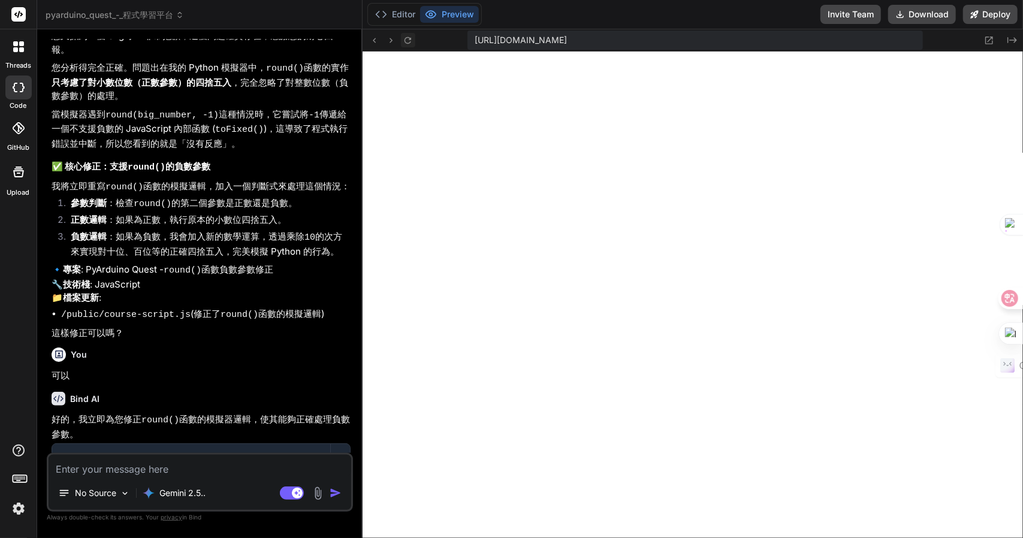
click at [403, 43] on icon at bounding box center [408, 40] width 10 height 10
